Goal: Information Seeking & Learning: Learn about a topic

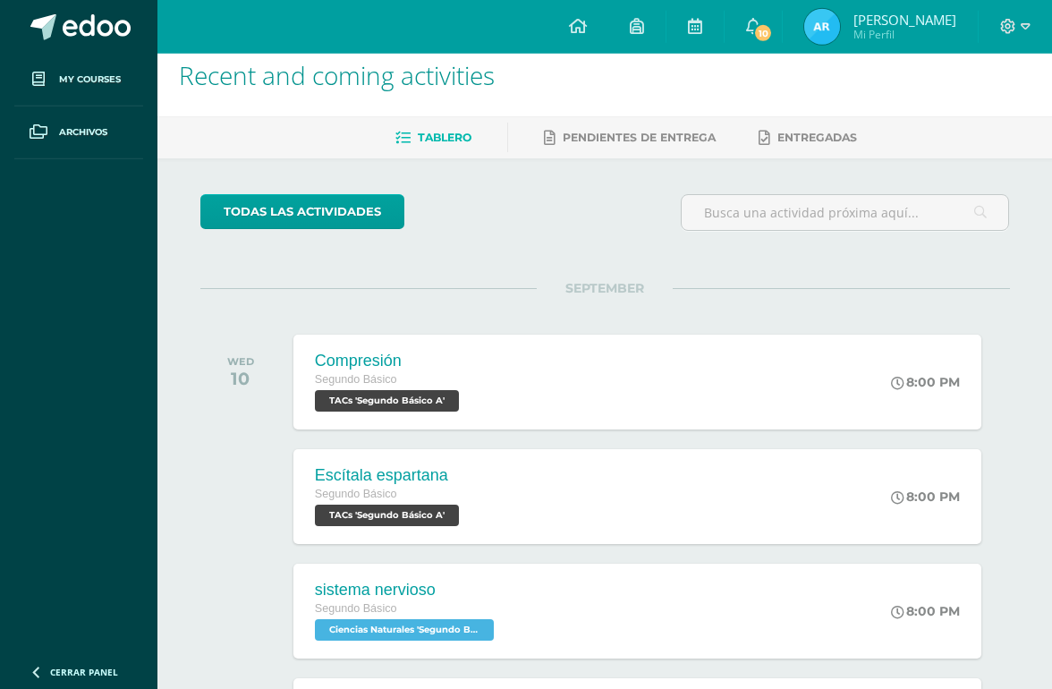
scroll to position [21, 0]
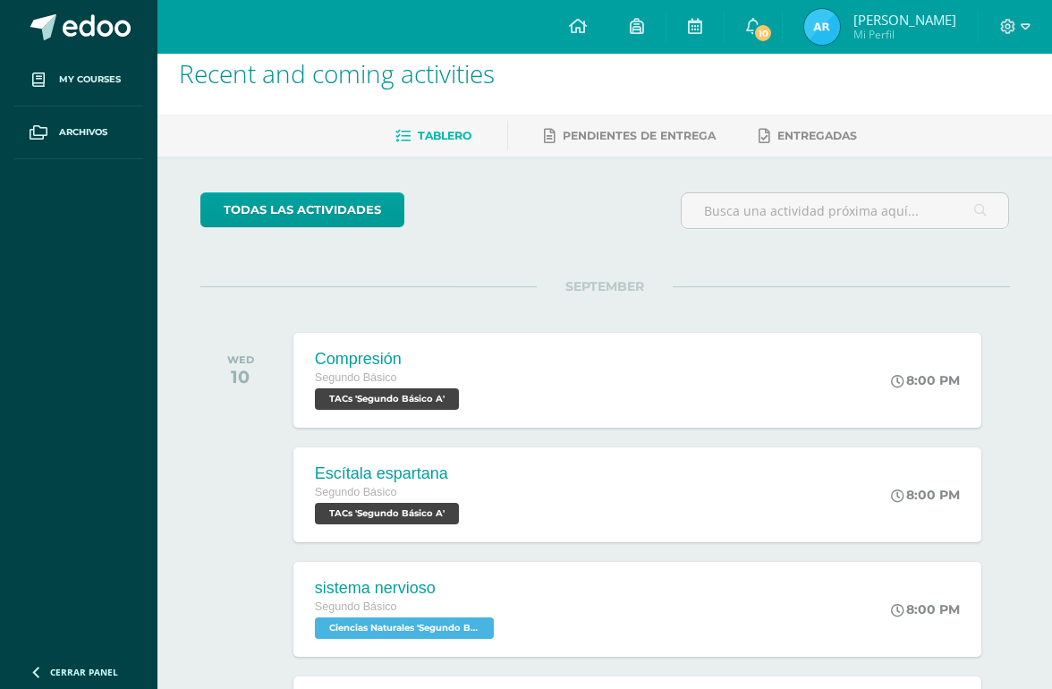
click at [774, 48] on link "10" at bounding box center [753, 27] width 57 height 54
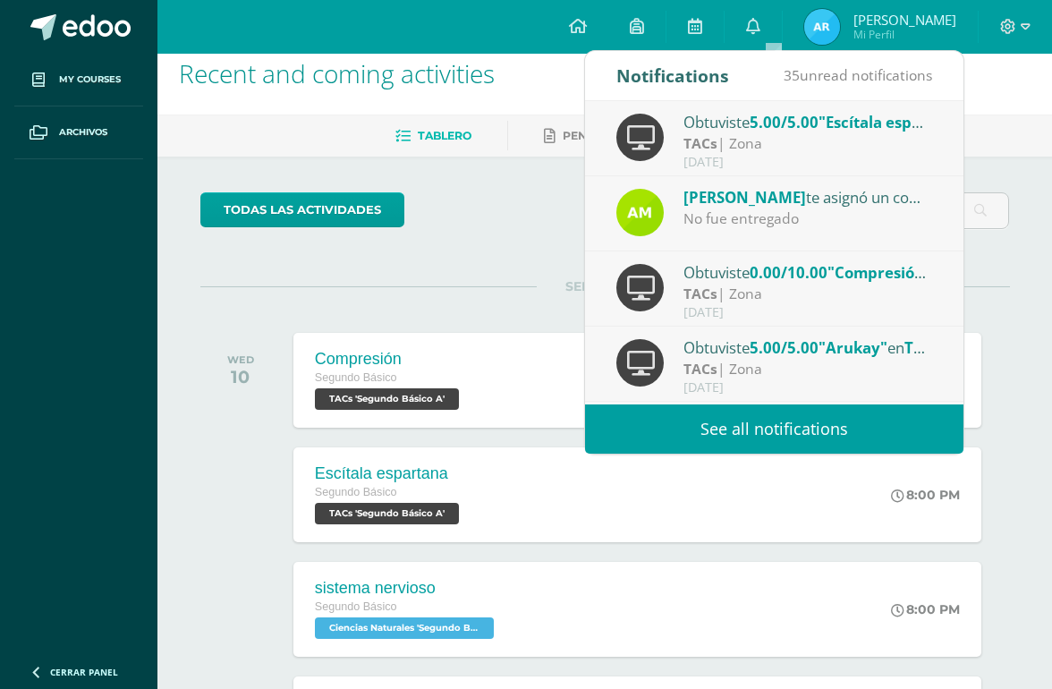
click at [898, 438] on link "See all notifications" at bounding box center [774, 428] width 378 height 49
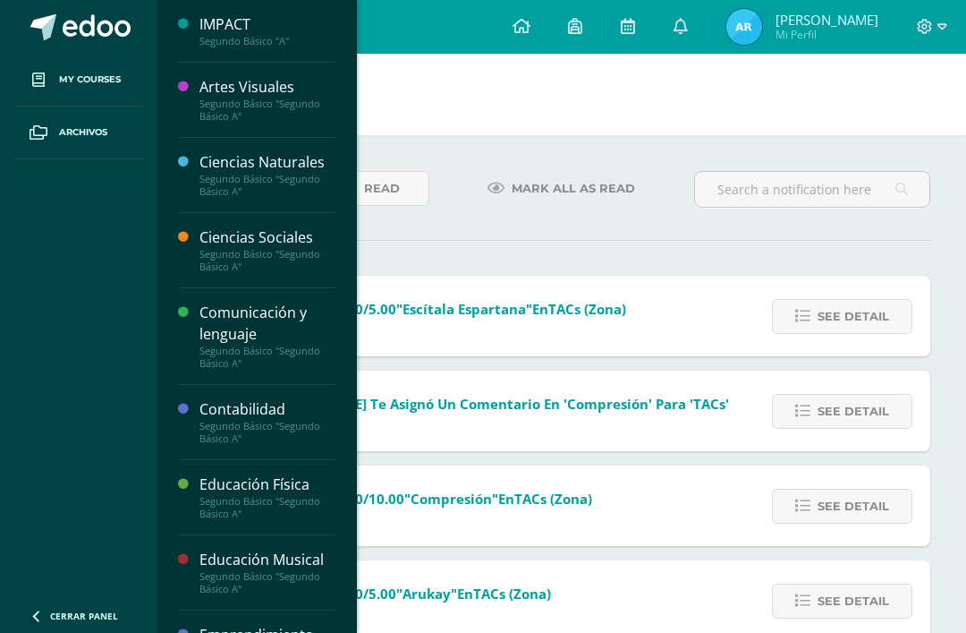
click at [38, 92] on span at bounding box center [38, 80] width 32 height 32
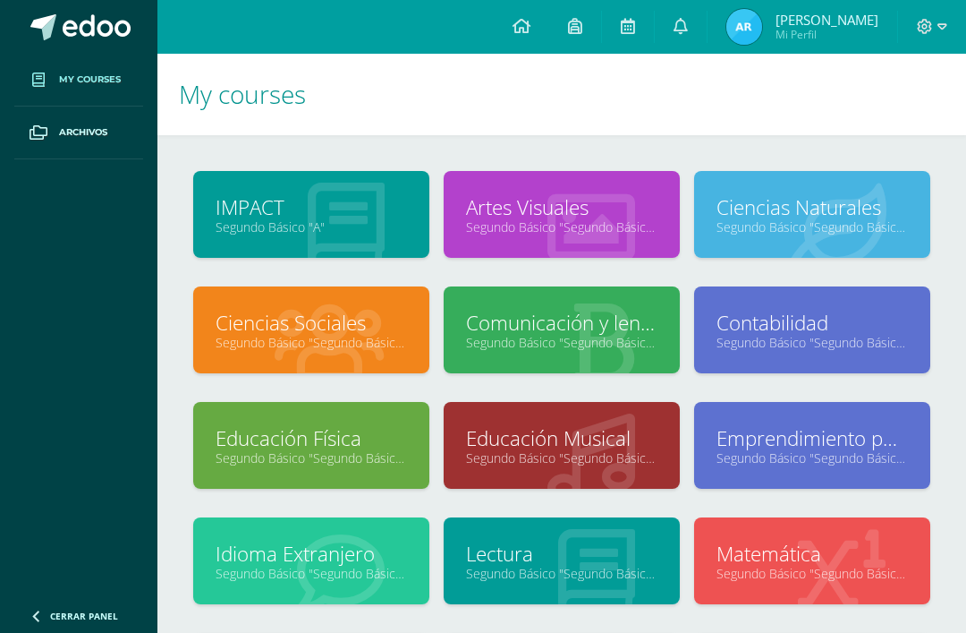
click at [623, 339] on link "Segundo Básico "Segundo Básico A"" at bounding box center [561, 342] width 191 height 17
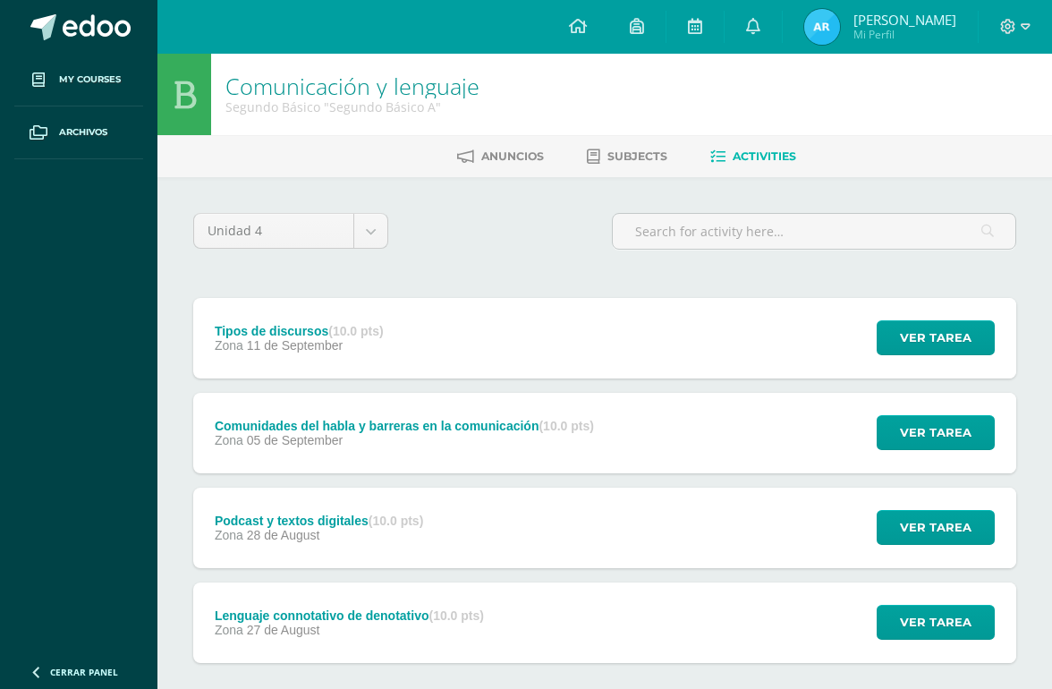
click at [934, 337] on span "Ver tarea" at bounding box center [936, 337] width 72 height 33
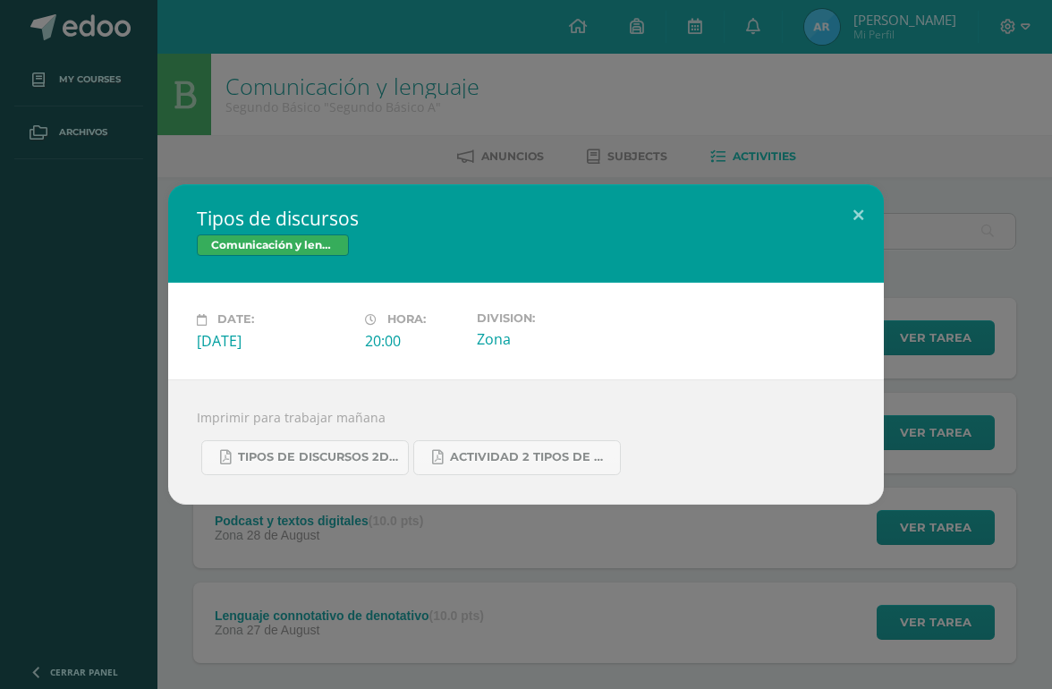
click at [603, 458] on span "Actividad 2 tipos de discursos.pdf" at bounding box center [530, 457] width 161 height 14
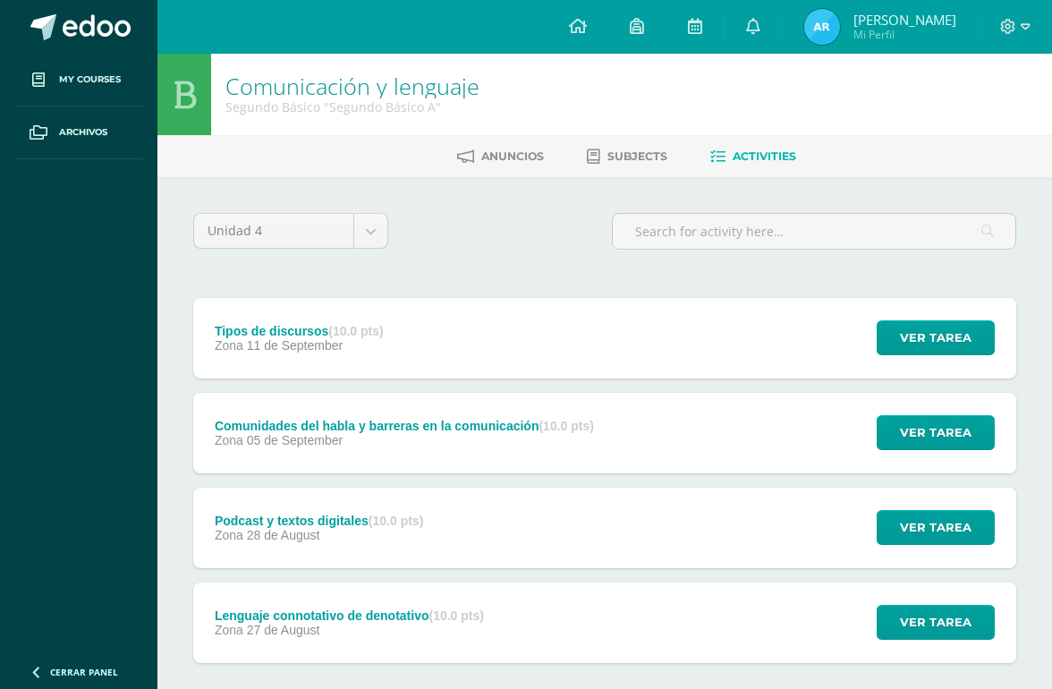
click at [896, 339] on button "Ver tarea" at bounding box center [936, 337] width 118 height 35
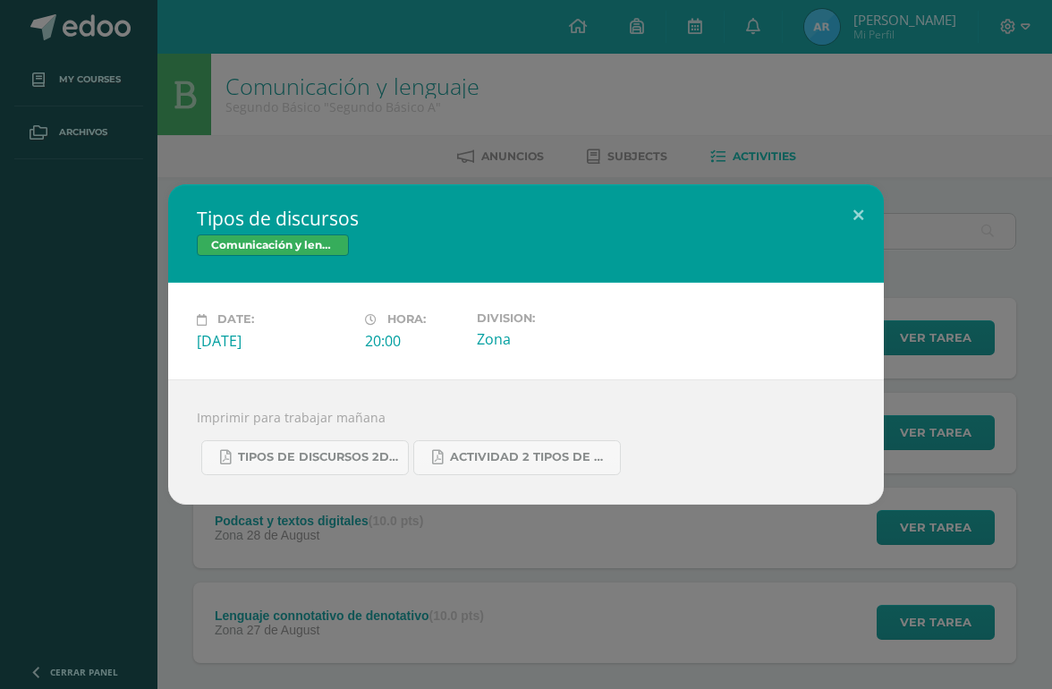
click at [327, 459] on span "Tipos de discursos 2do. Bás..pdf" at bounding box center [318, 457] width 161 height 14
